Goal: Information Seeking & Learning: Find specific fact

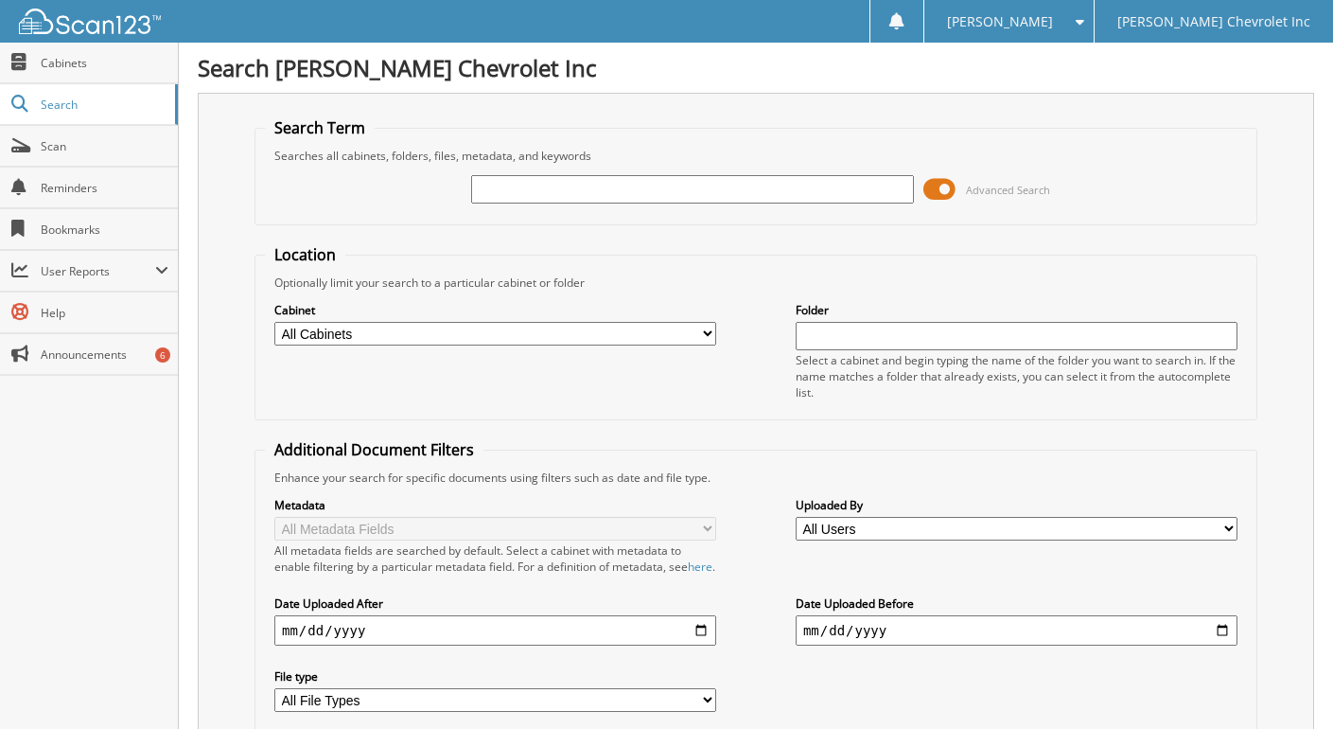
click at [507, 185] on input "text" at bounding box center [692, 189] width 442 height 28
type input "[PERSON_NAME][GEOGRAPHIC_DATA]"
click at [938, 187] on span at bounding box center [940, 189] width 32 height 28
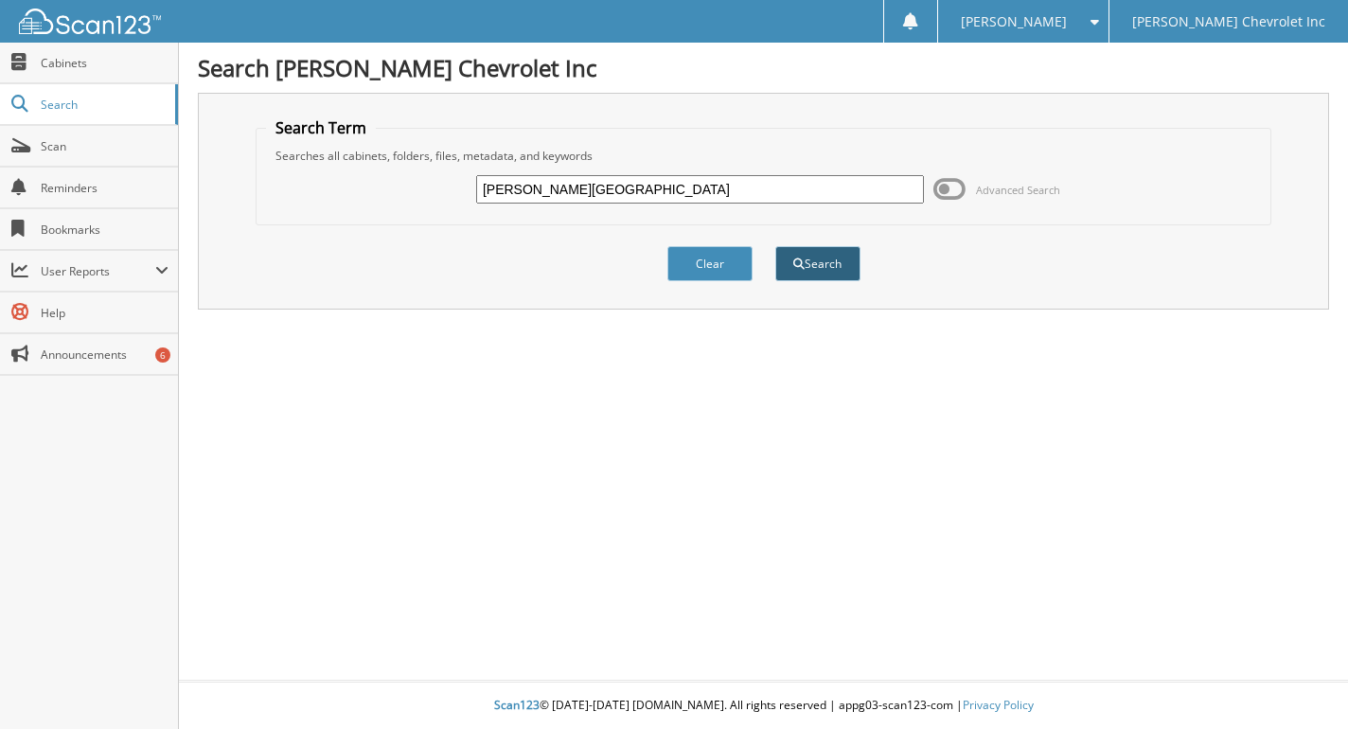
click at [813, 258] on button "Search" at bounding box center [817, 263] width 85 height 35
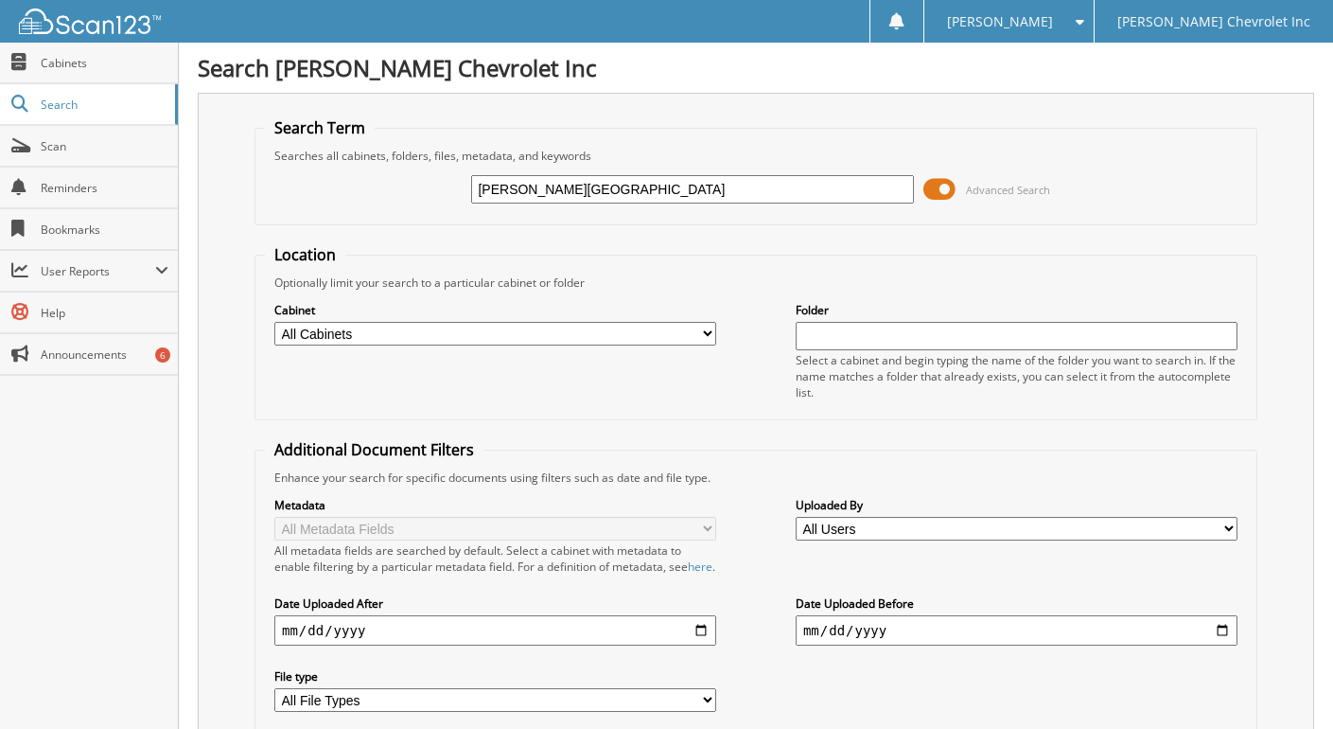
drag, startPoint x: 503, startPoint y: 184, endPoint x: 412, endPoint y: 186, distance: 91.8
click at [412, 186] on div "[PERSON_NAME][GEOGRAPHIC_DATA] Advanced Search" at bounding box center [756, 189] width 982 height 51
type input "blackstone"
click at [939, 182] on span at bounding box center [940, 189] width 32 height 28
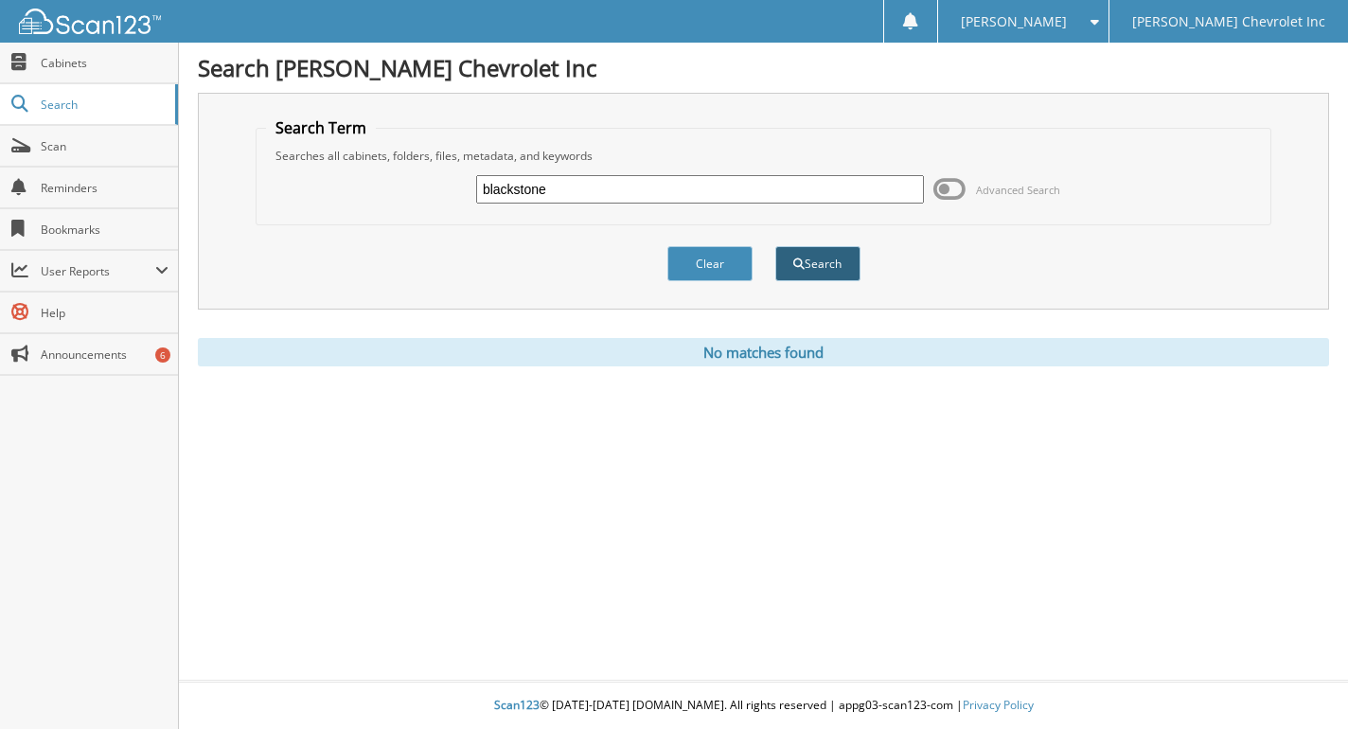
click at [804, 255] on button "Search" at bounding box center [817, 263] width 85 height 35
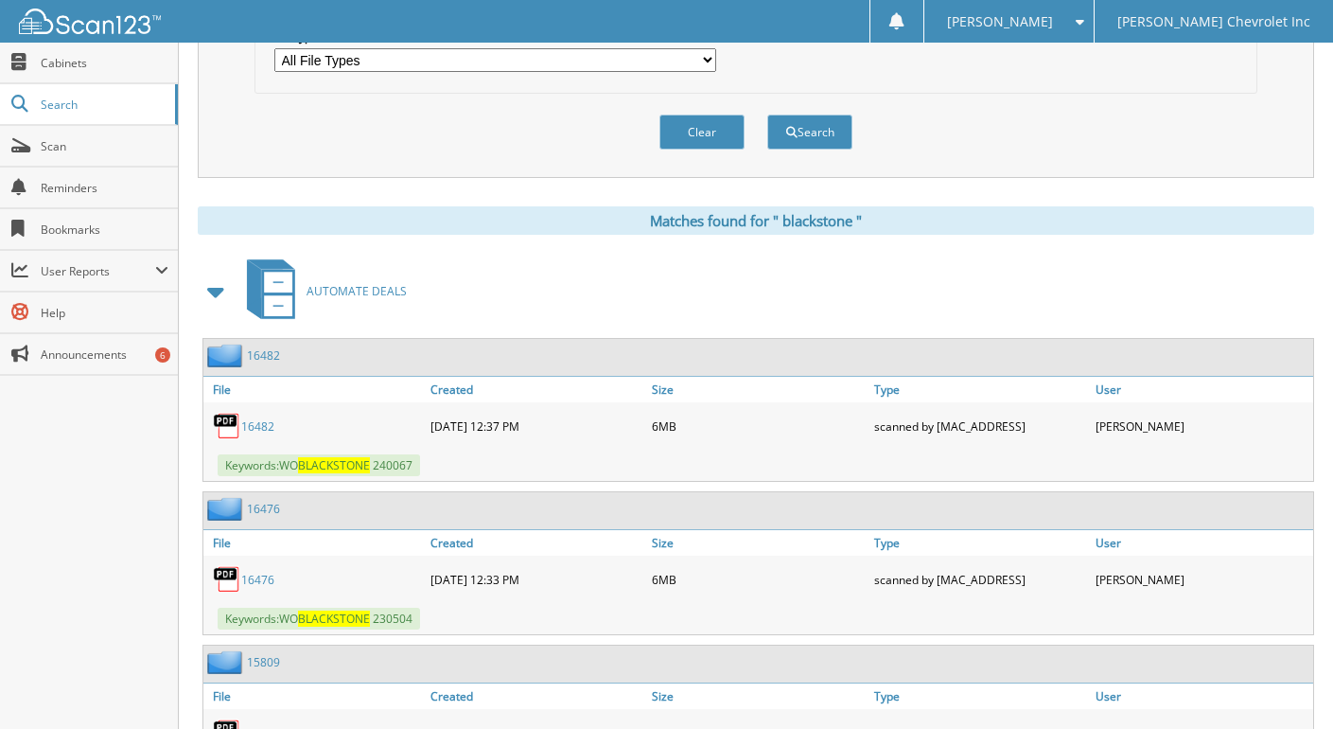
scroll to position [662, 0]
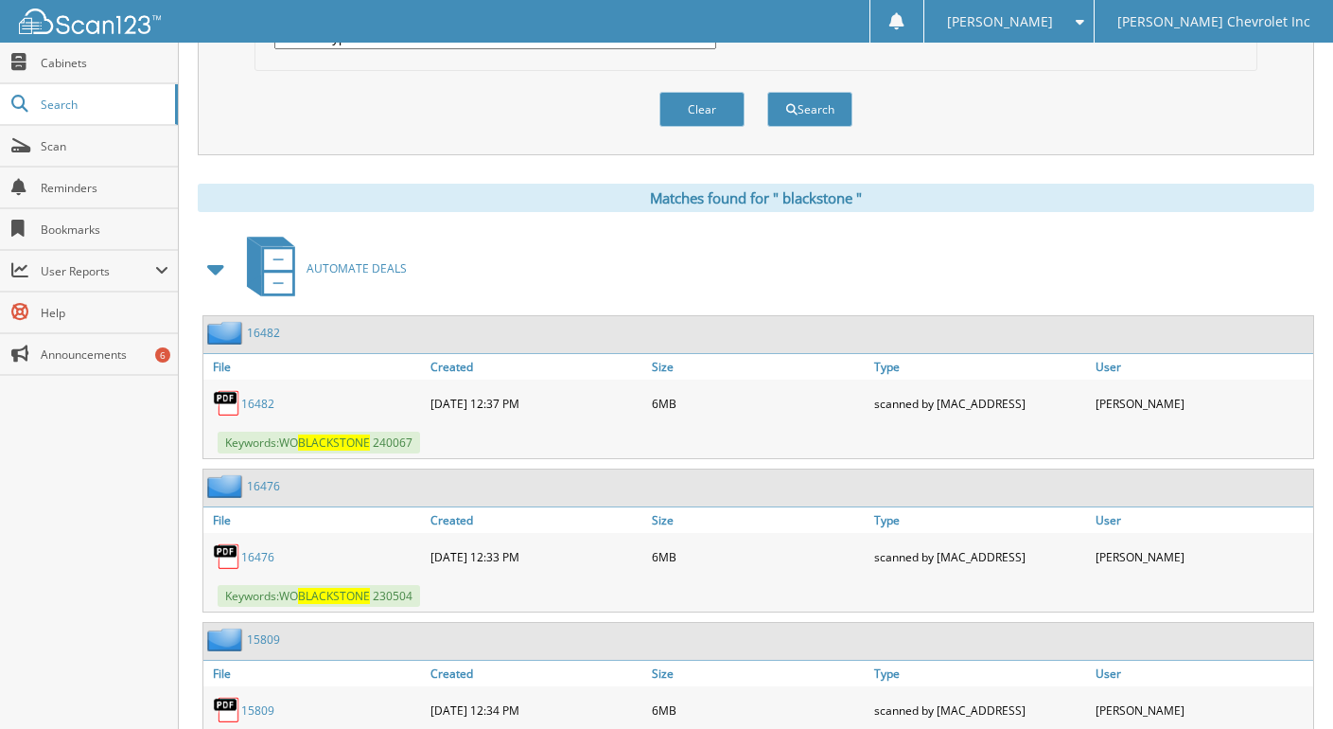
click at [258, 412] on link "1 6 4 8 2" at bounding box center [257, 404] width 33 height 16
click at [227, 405] on div "1 6 4 8 2" at bounding box center [314, 403] width 222 height 38
click at [225, 413] on img at bounding box center [227, 403] width 28 height 28
click at [232, 417] on img at bounding box center [227, 403] width 28 height 28
click at [259, 412] on link "1 6 4 8 2" at bounding box center [257, 404] width 33 height 16
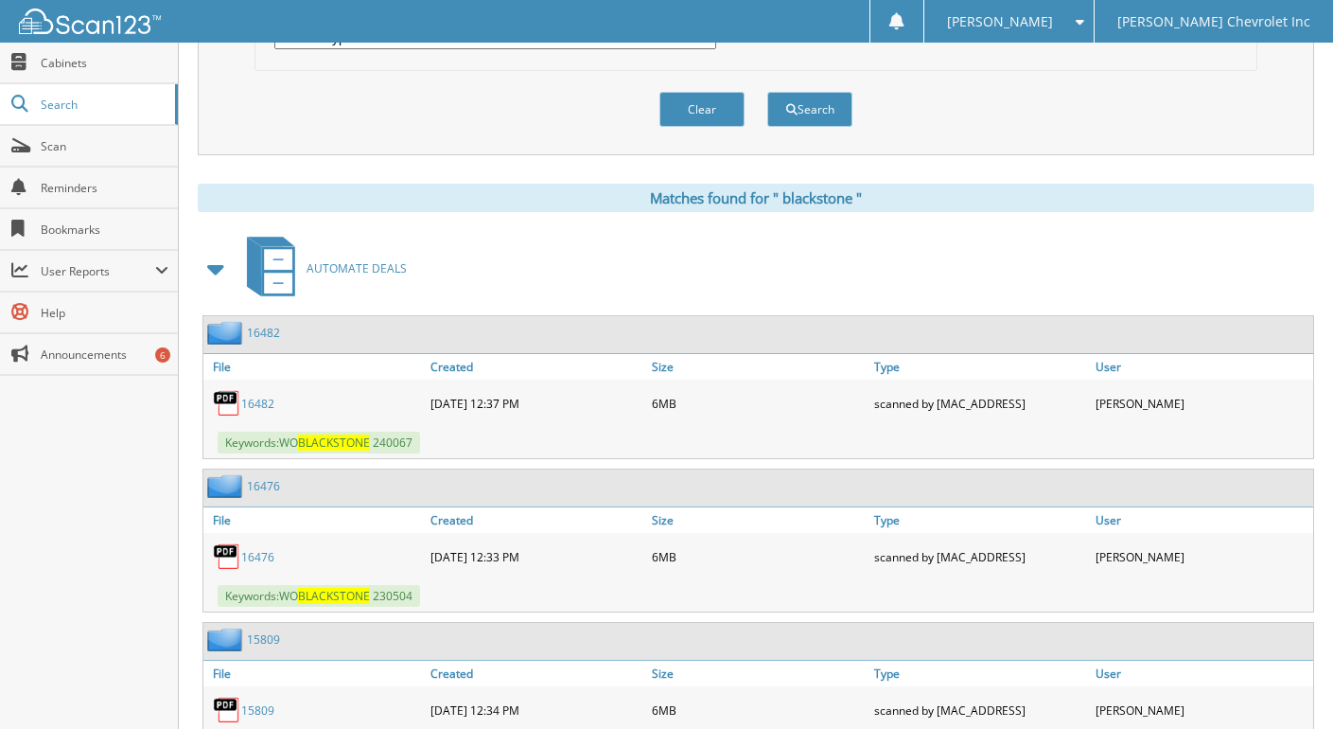
click at [228, 415] on img at bounding box center [227, 403] width 28 height 28
